Goal: Information Seeking & Learning: Learn about a topic

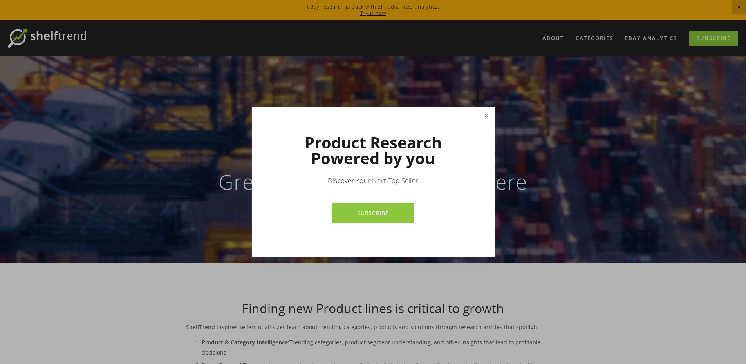
click at [487, 119] on link "Close" at bounding box center [486, 116] width 14 height 14
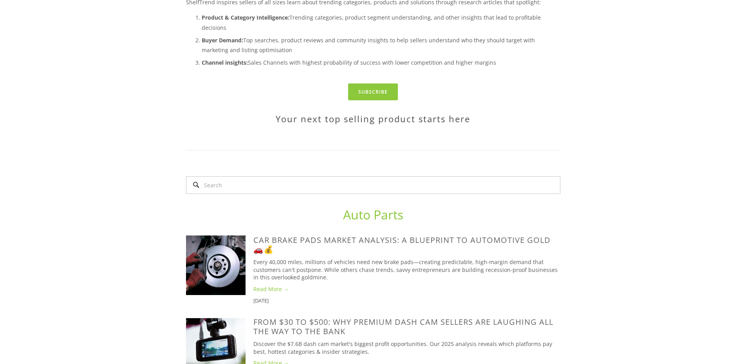
scroll to position [326, 0]
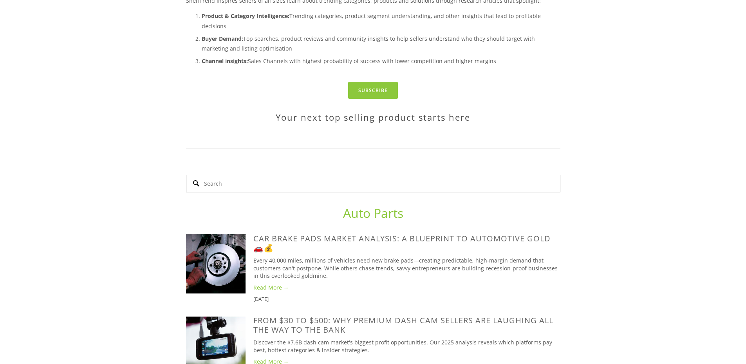
click at [314, 175] on input "Search" at bounding box center [373, 184] width 374 height 18
type input "xitanium"
click at [192, 175] on input "xitanium" at bounding box center [373, 184] width 374 height 18
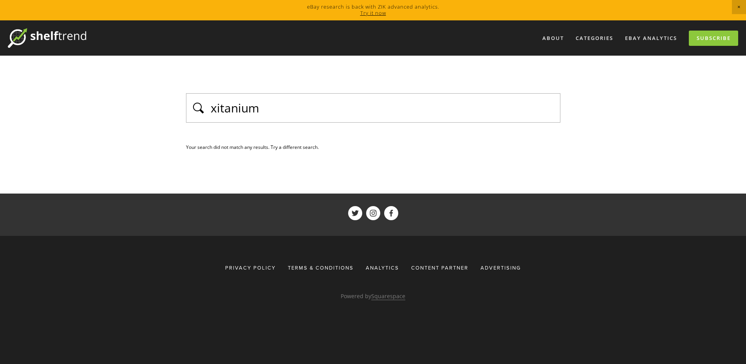
scroll to position [62, 0]
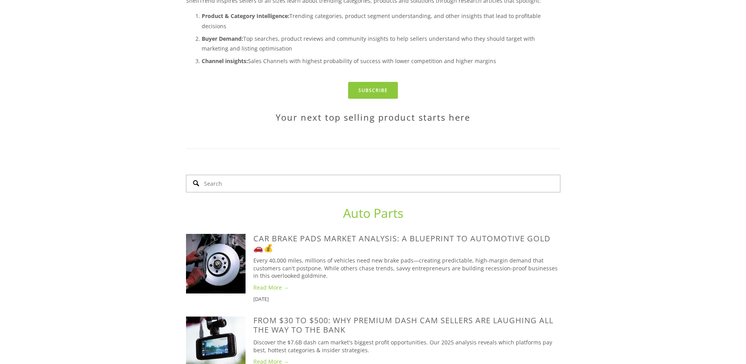
click at [329, 175] on input "Search" at bounding box center [373, 184] width 374 height 18
type input "philips"
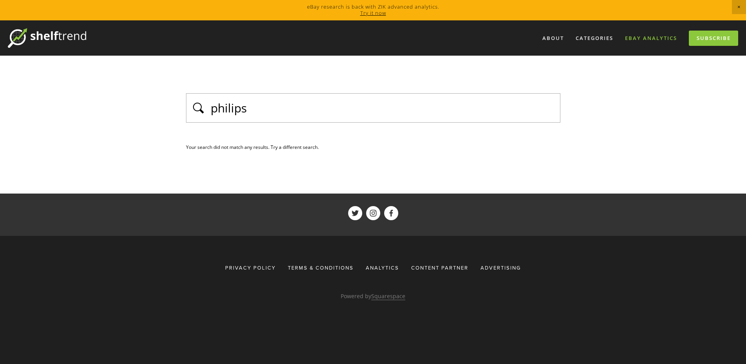
click at [656, 39] on link "eBay Analytics" at bounding box center [651, 38] width 62 height 13
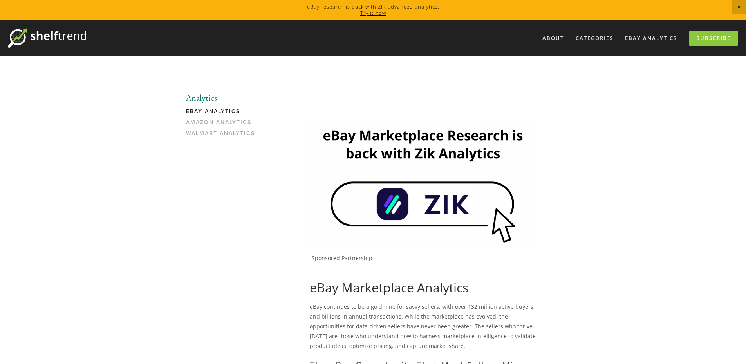
click at [446, 203] on img at bounding box center [423, 183] width 226 height 127
